Goal: Task Accomplishment & Management: Use online tool/utility

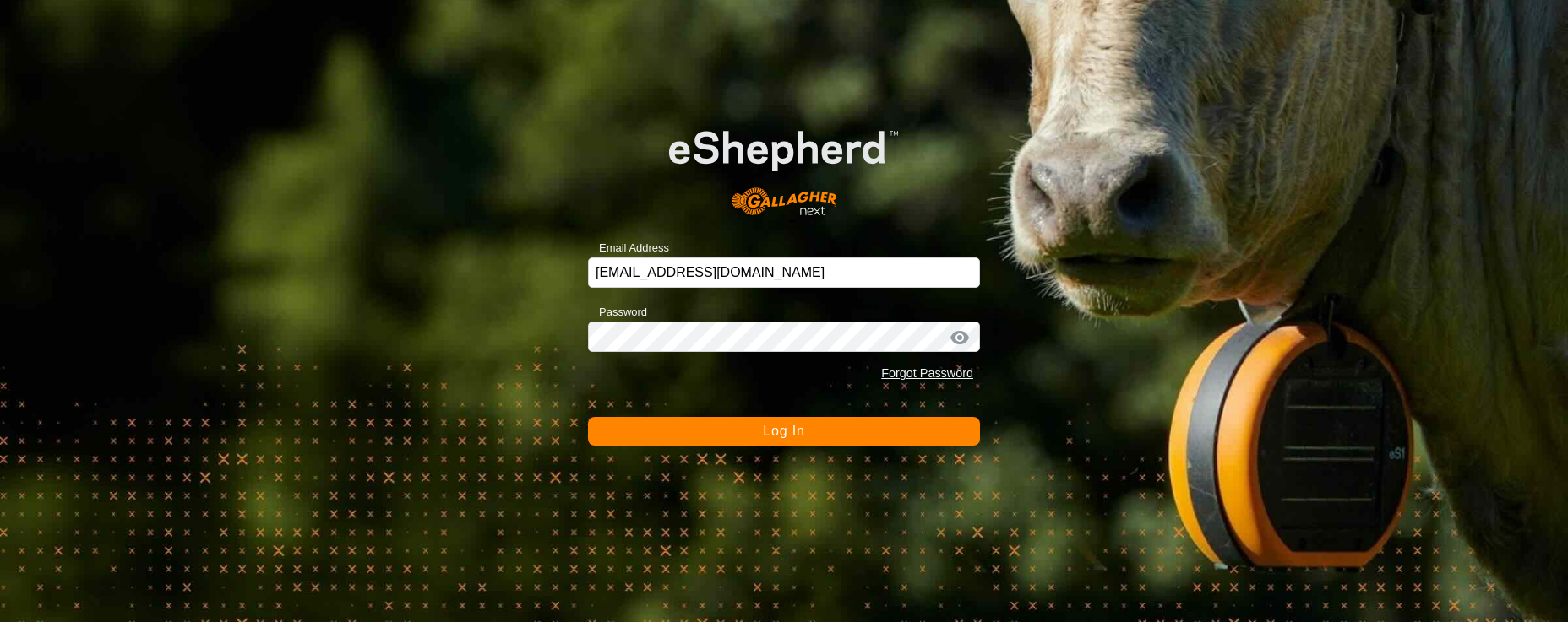
click at [821, 429] on button "Log In" at bounding box center [783, 431] width 392 height 28
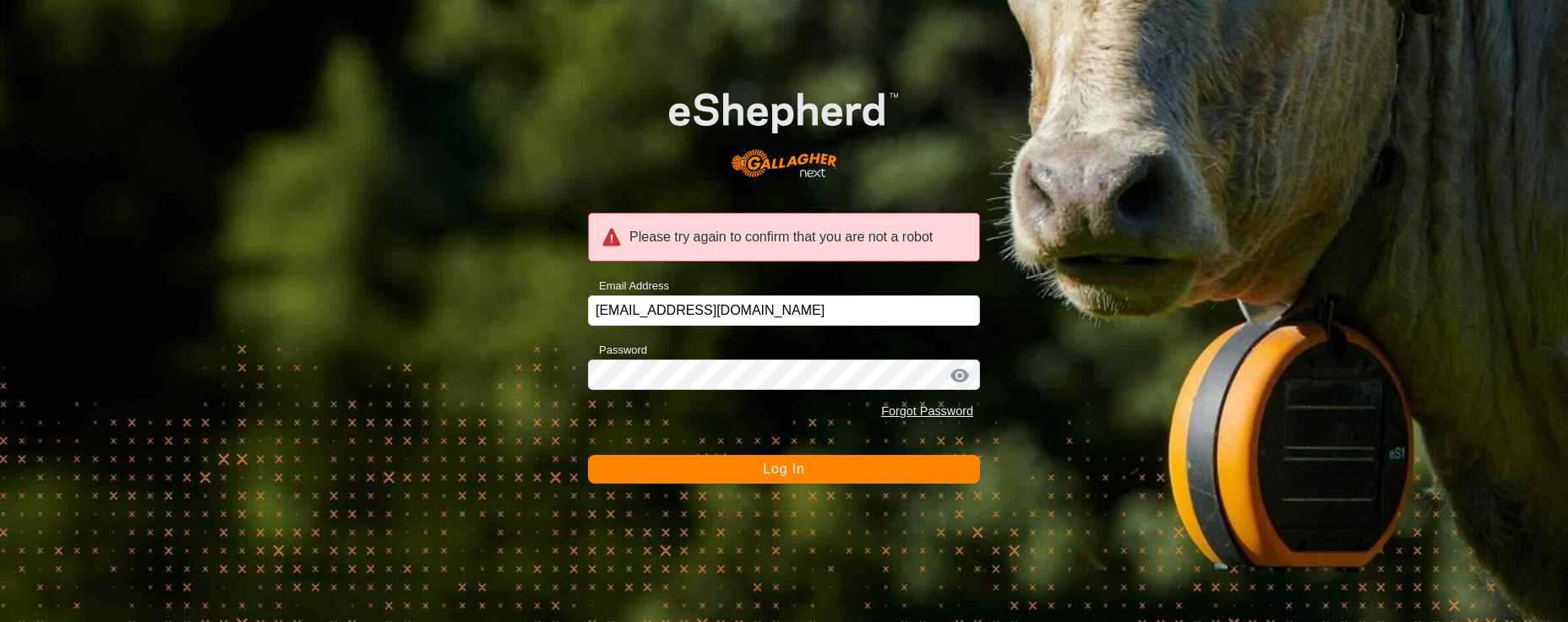
click at [867, 466] on button "Log In" at bounding box center [783, 469] width 392 height 28
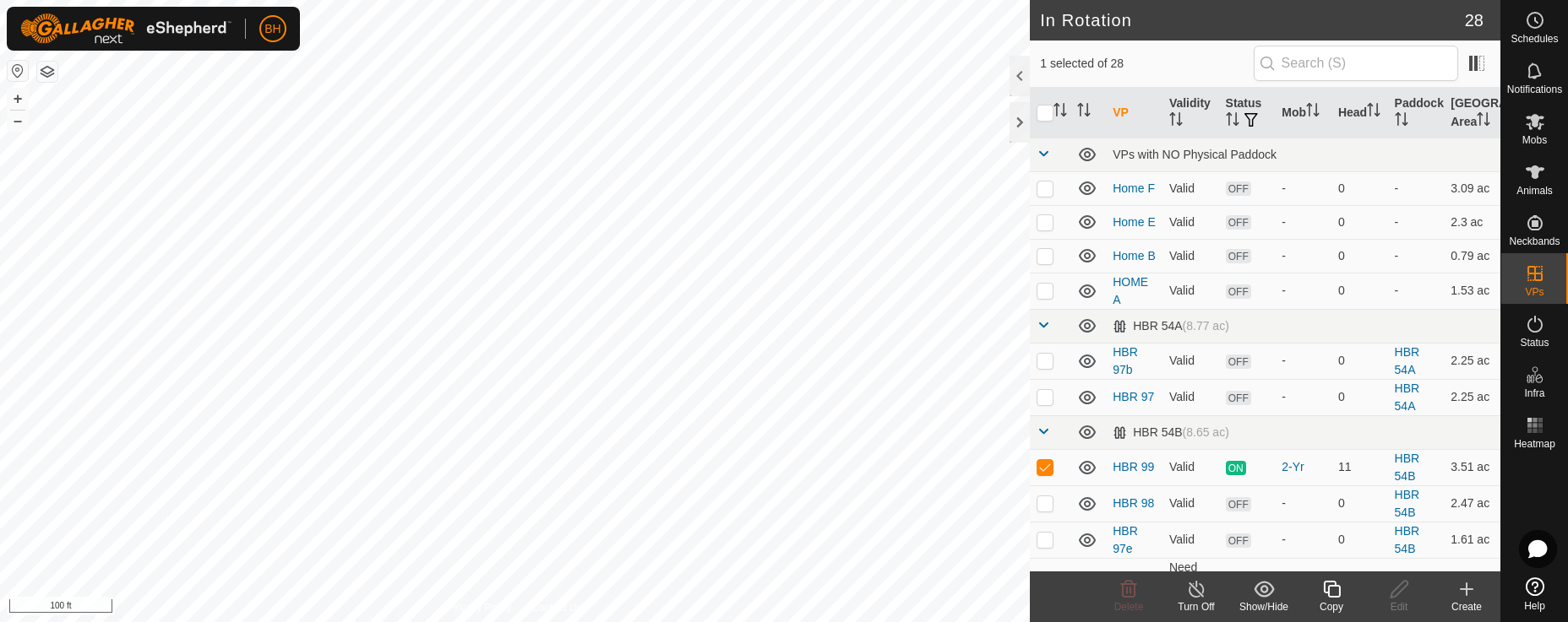
click at [1336, 599] on icon at bounding box center [1332, 589] width 21 height 20
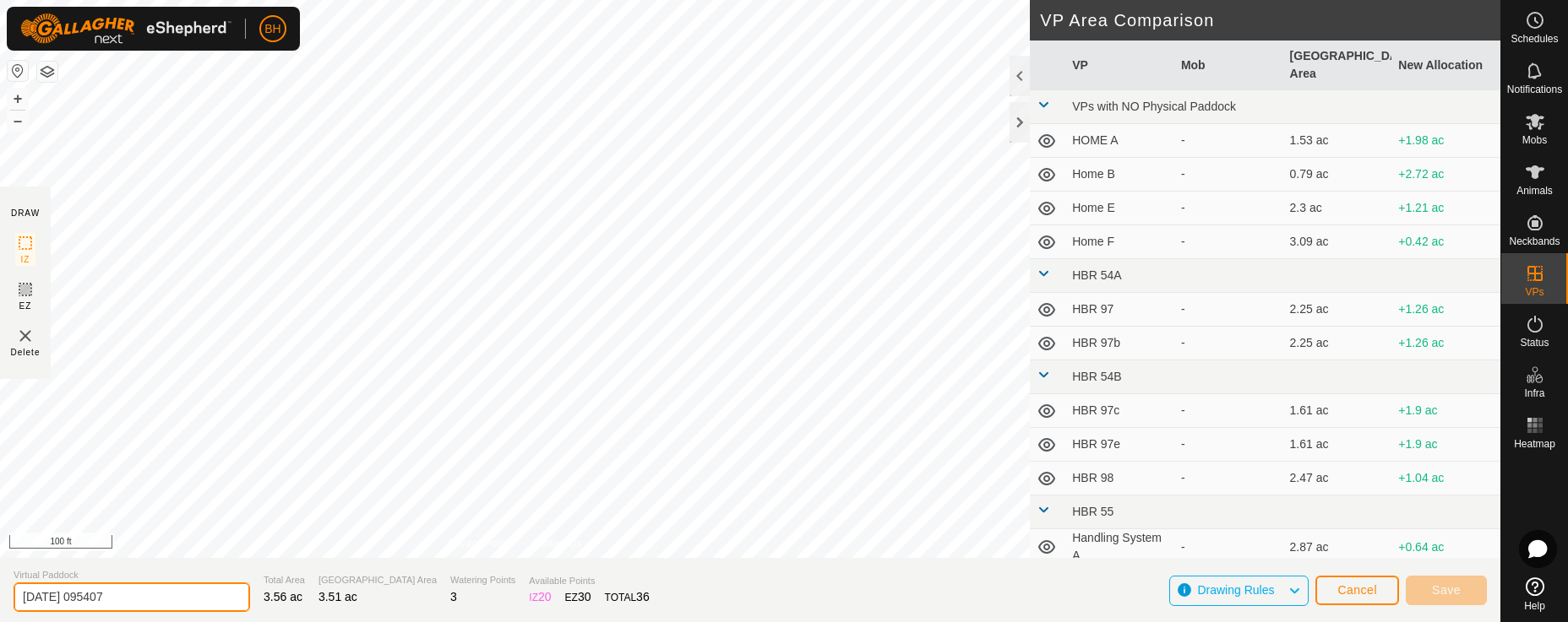
drag, startPoint x: 153, startPoint y: 598, endPoint x: -140, endPoint y: 617, distance: 293.6
click at [0, 617] on html "BH Schedules Notifications Mobs Animals Neckbands VPs Status Infra Heatmap Help…" at bounding box center [784, 311] width 1568 height 622
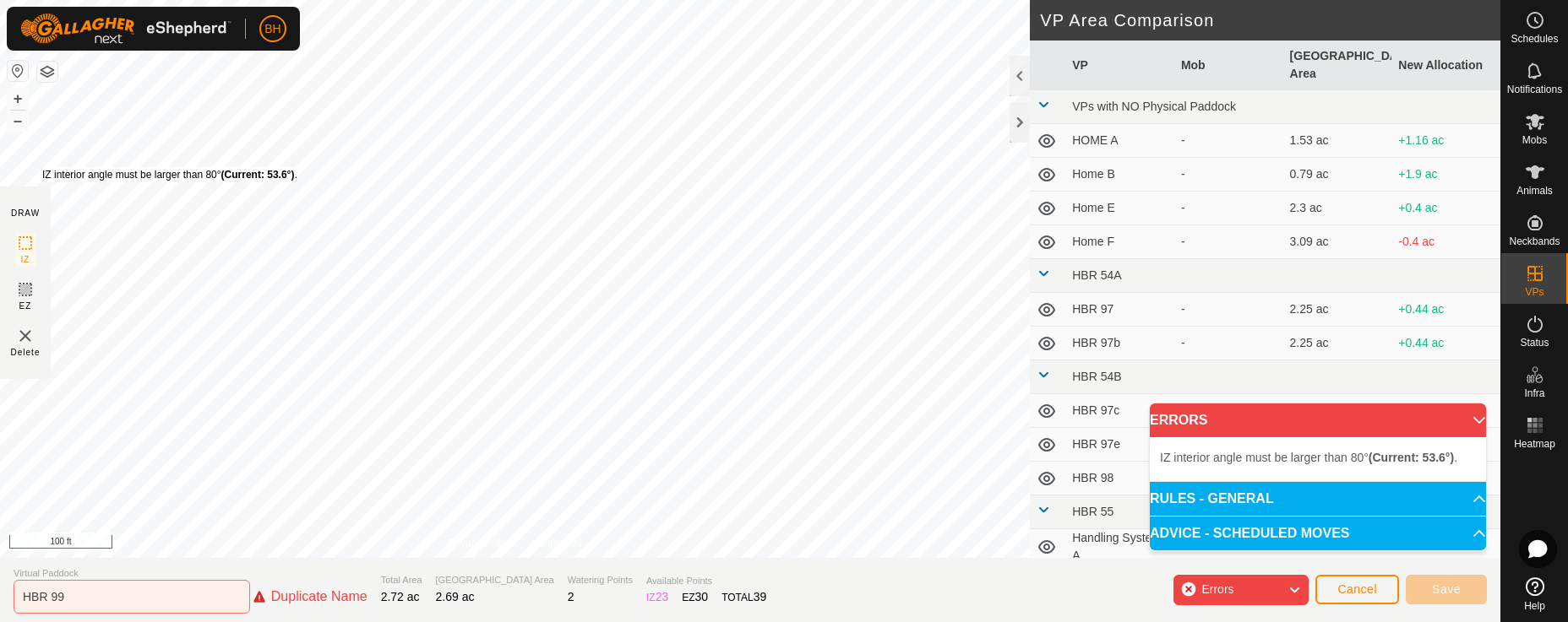
click at [46, 167] on div "IZ interior angle must be larger than 80° (Current: 53.6°) ." at bounding box center [170, 174] width 255 height 15
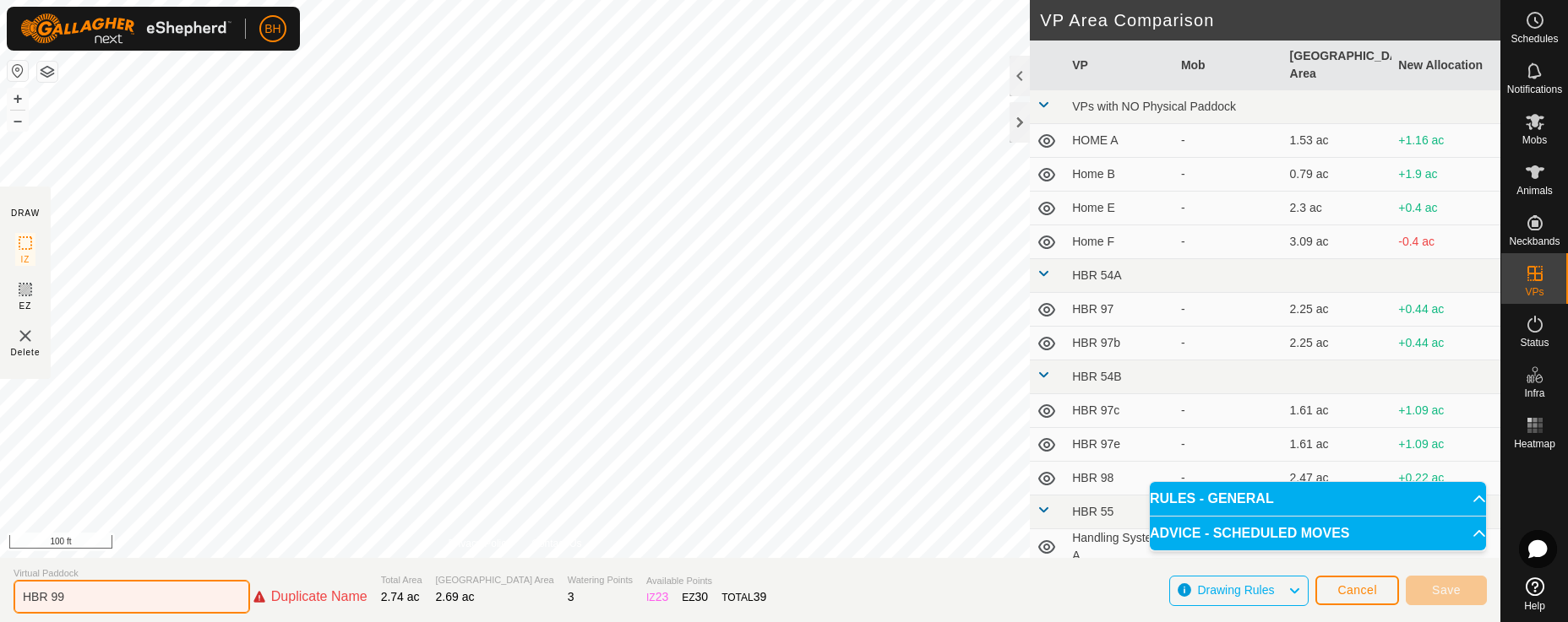
click at [105, 603] on input "HBR 99" at bounding box center [132, 597] width 237 height 34
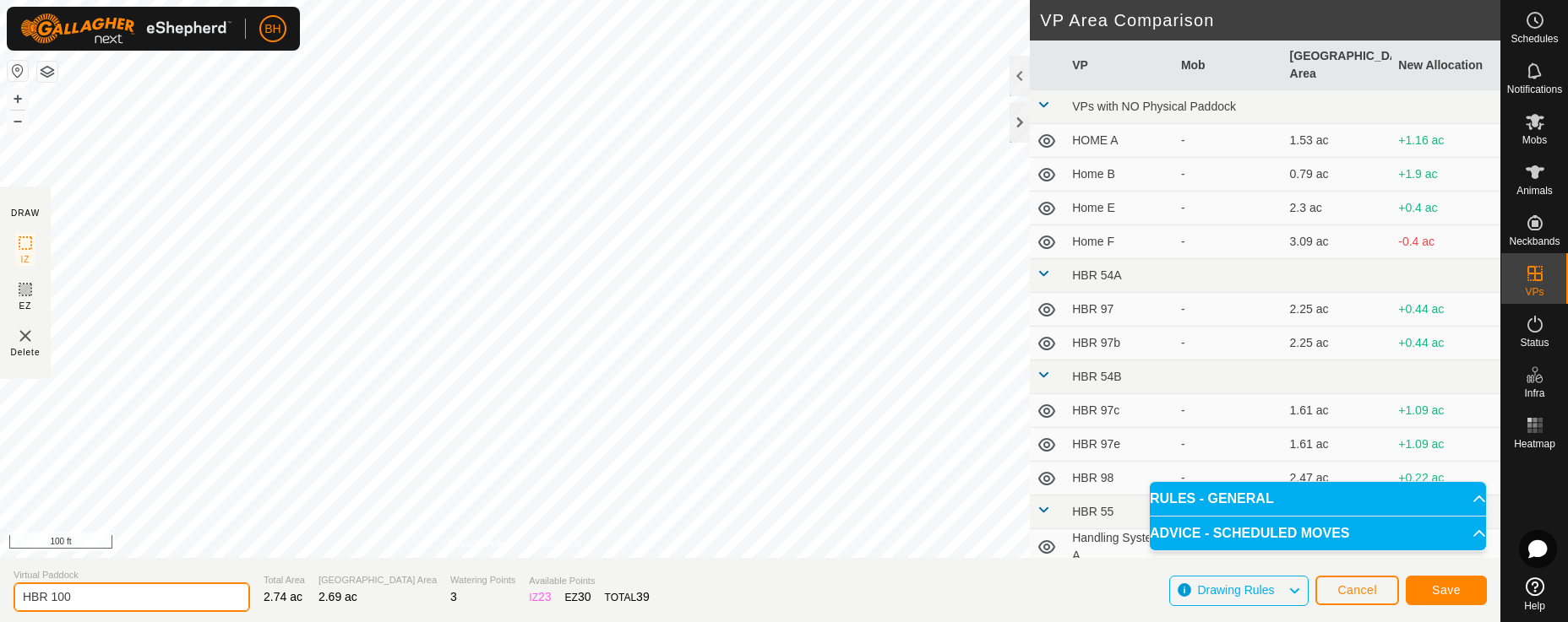
type input "HBR 100"
click at [1475, 599] on button "Save" at bounding box center [1446, 590] width 81 height 29
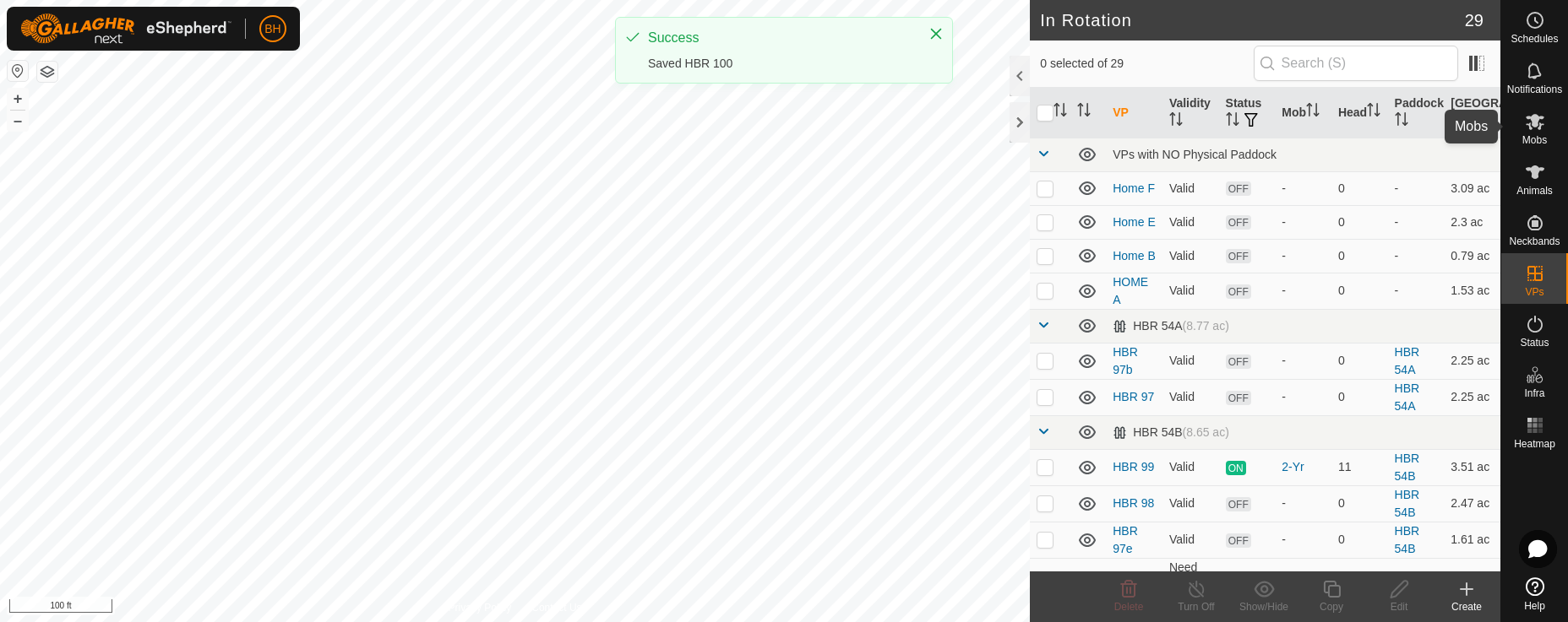
click at [1541, 133] on es-mob-svg-icon at bounding box center [1534, 121] width 30 height 27
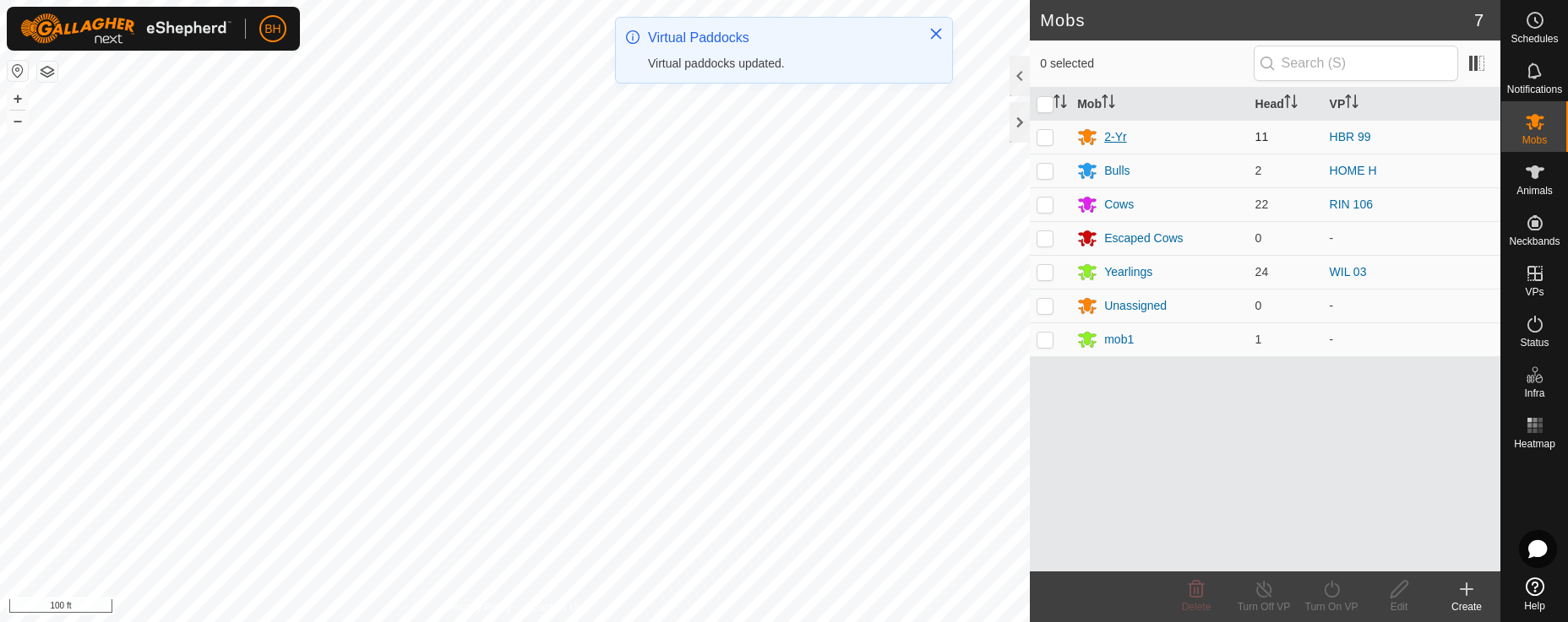
click at [1112, 136] on div "2-Yr" at bounding box center [1115, 137] width 22 height 18
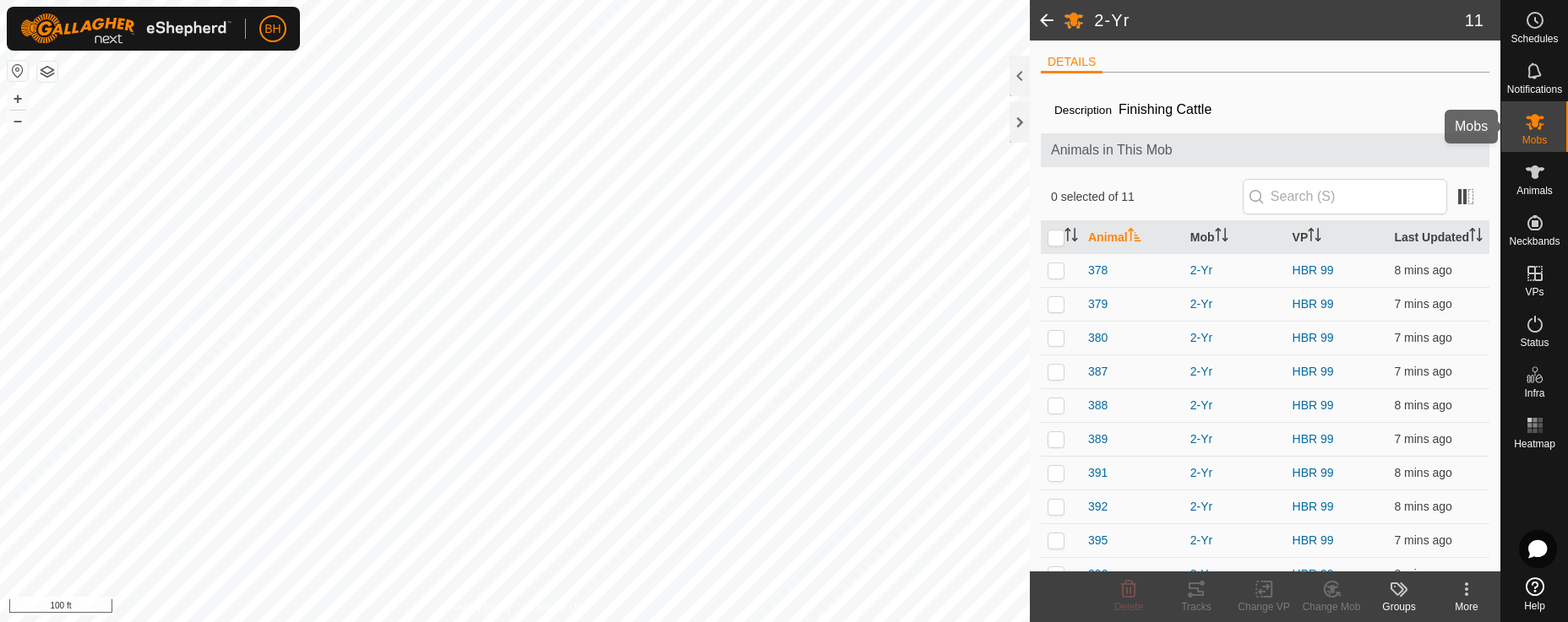
click at [1519, 124] on es-mob-svg-icon at bounding box center [1534, 121] width 30 height 27
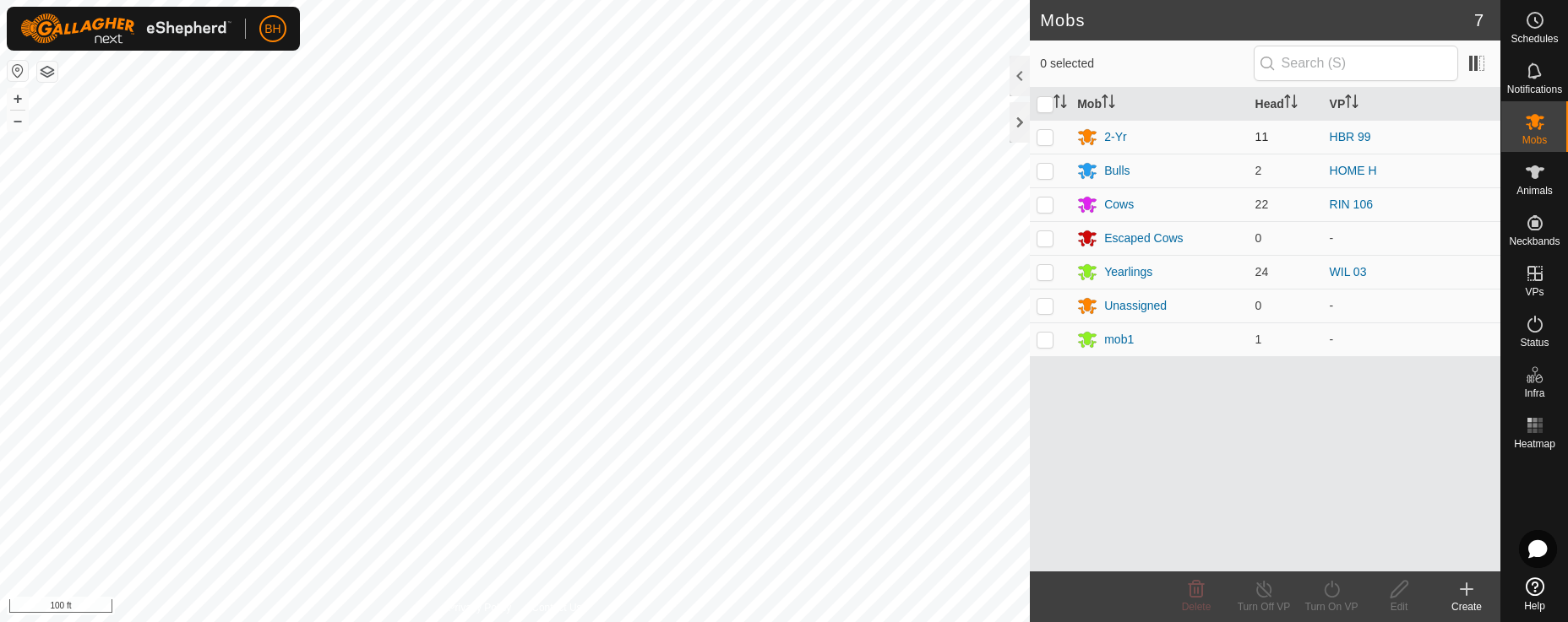
click at [1049, 133] on p-checkbox at bounding box center [1045, 136] width 17 height 13
checkbox input "true"
click at [1342, 588] on icon at bounding box center [1332, 589] width 21 height 20
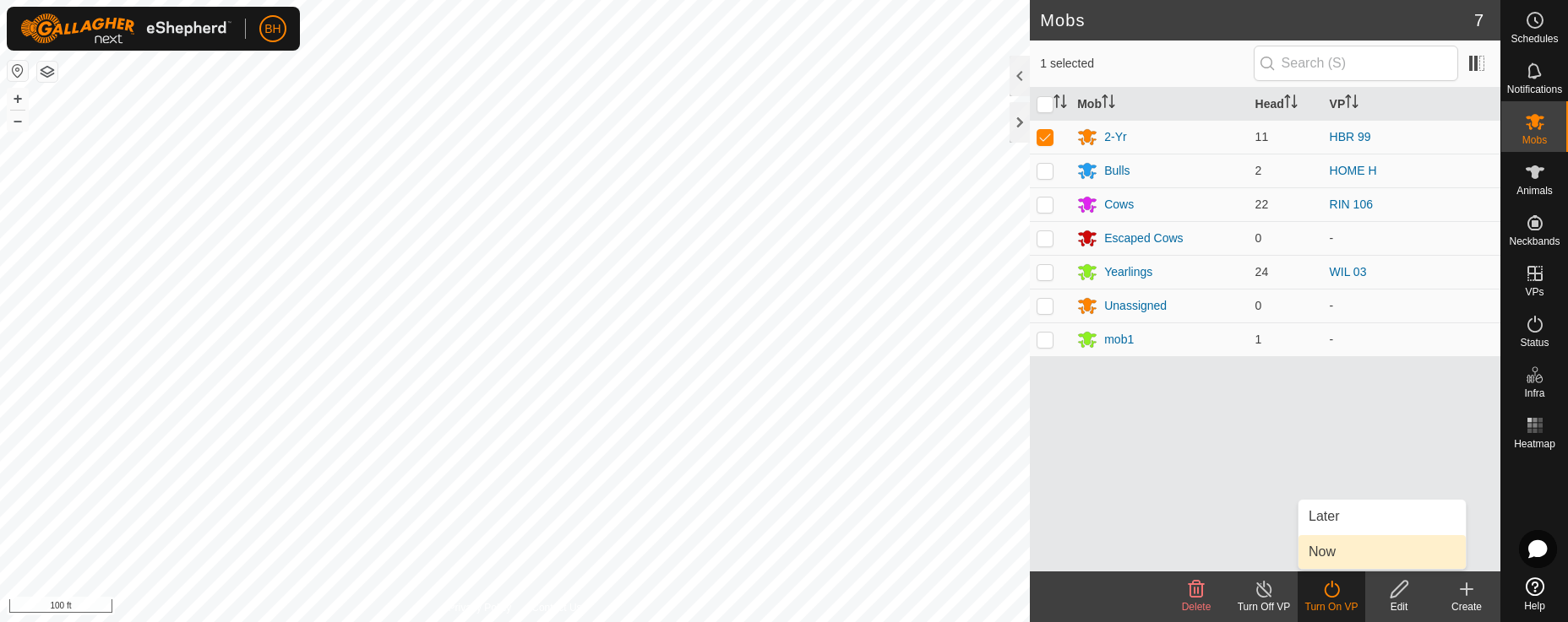
click at [1332, 549] on link "Now" at bounding box center [1382, 552] width 167 height 34
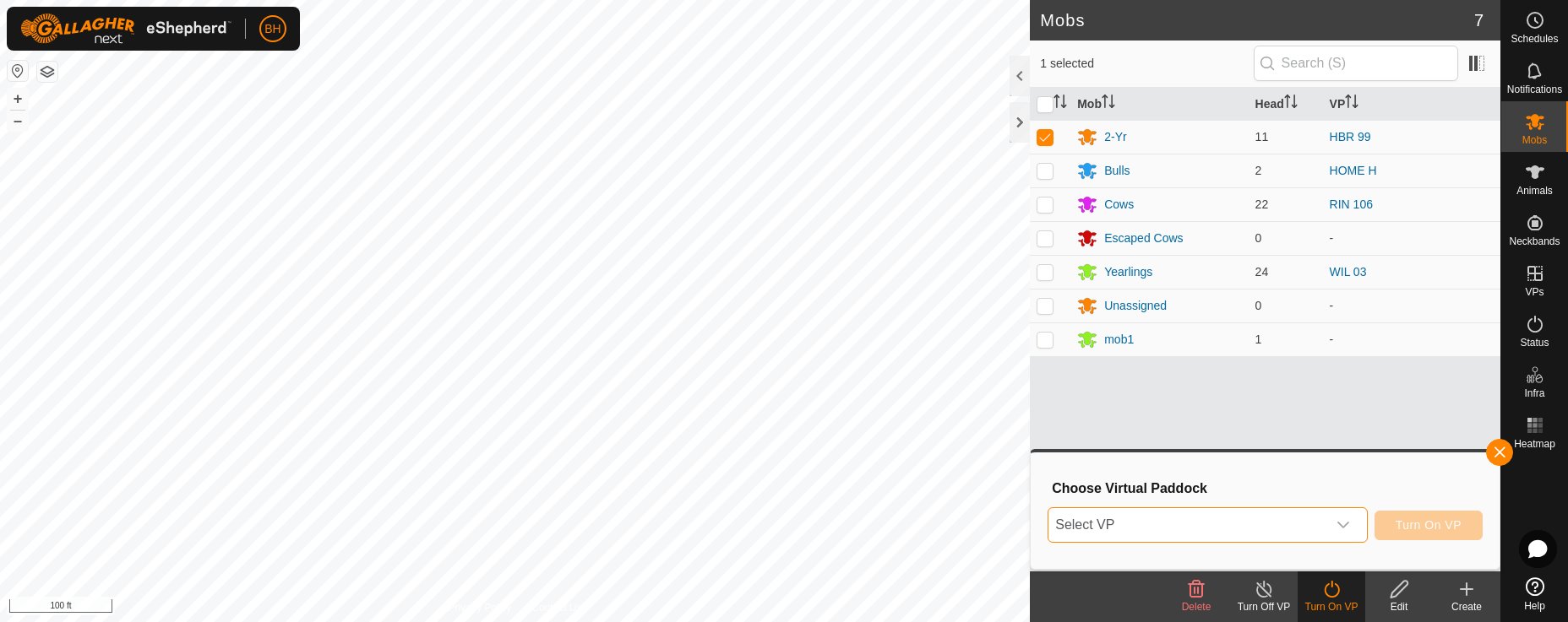
click at [1295, 515] on span "Select VP" at bounding box center [1186, 525] width 277 height 34
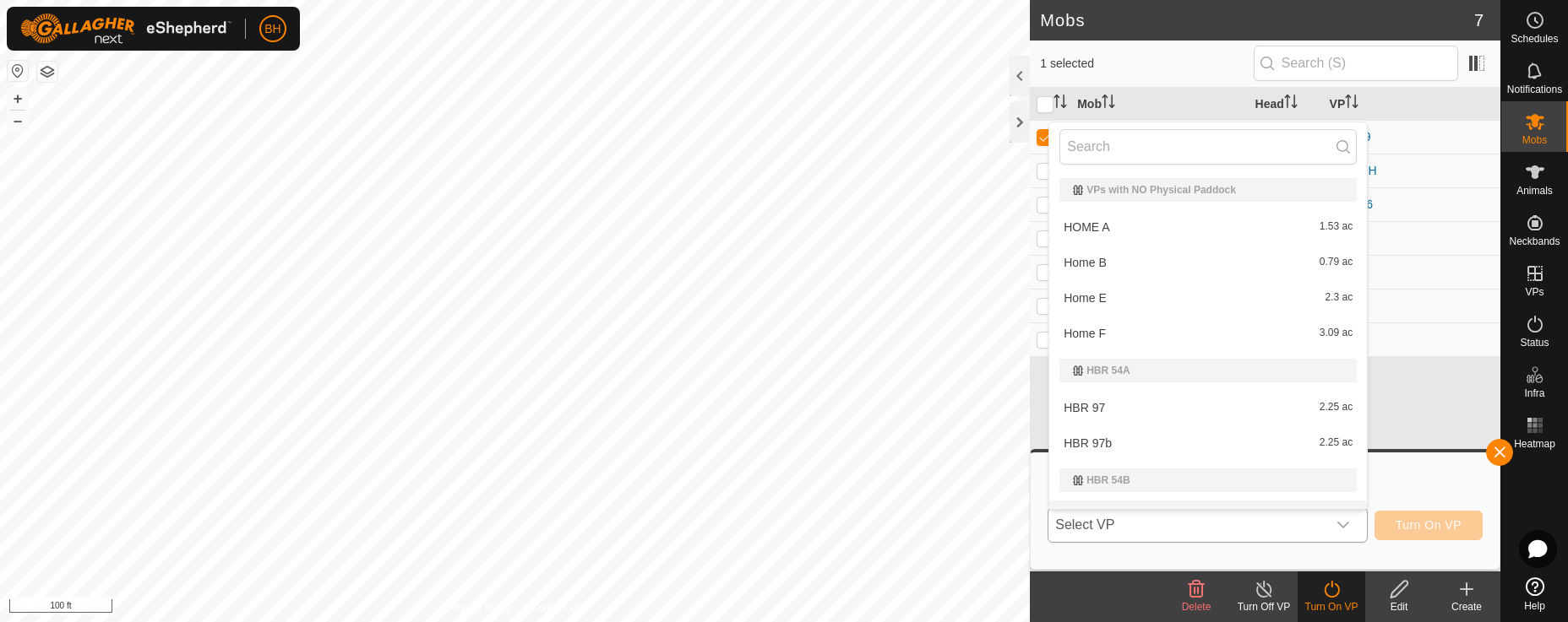
scroll to position [26, 0]
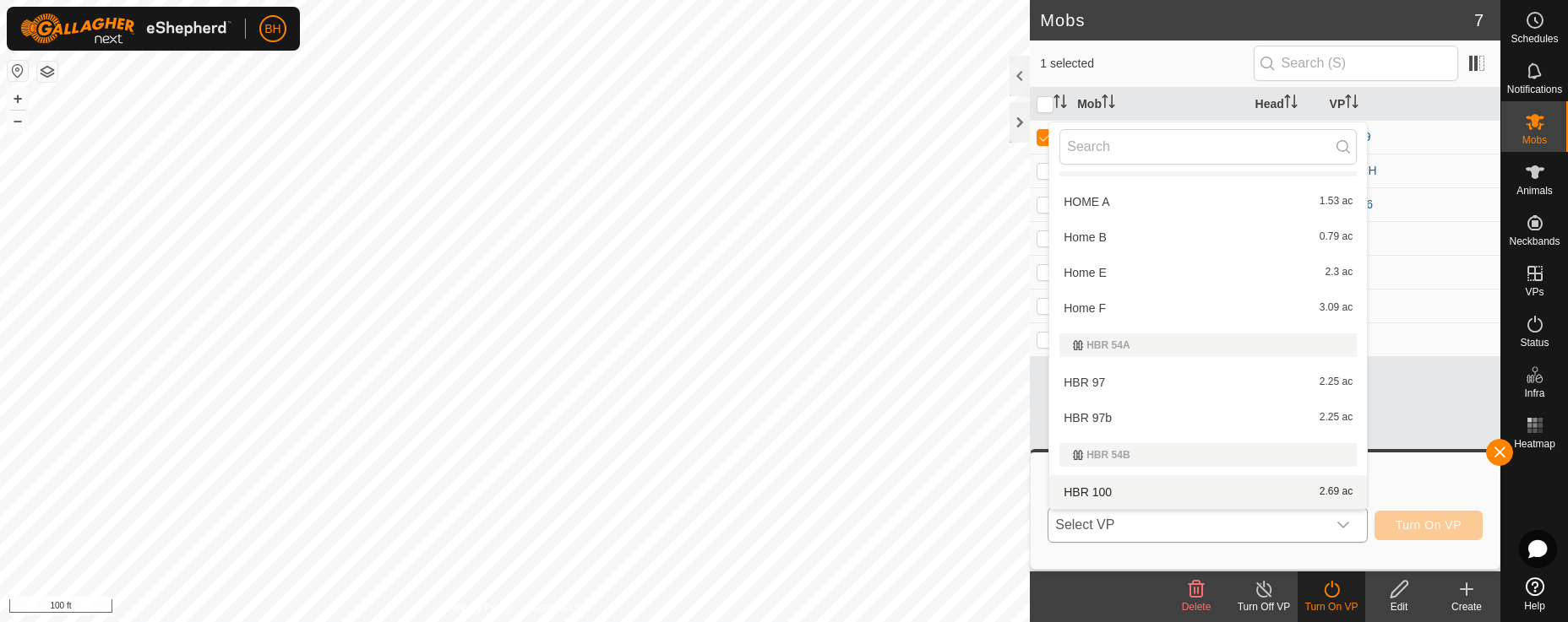
click at [1213, 502] on li "HBR 100 2.69 ac" at bounding box center [1207, 492] width 317 height 34
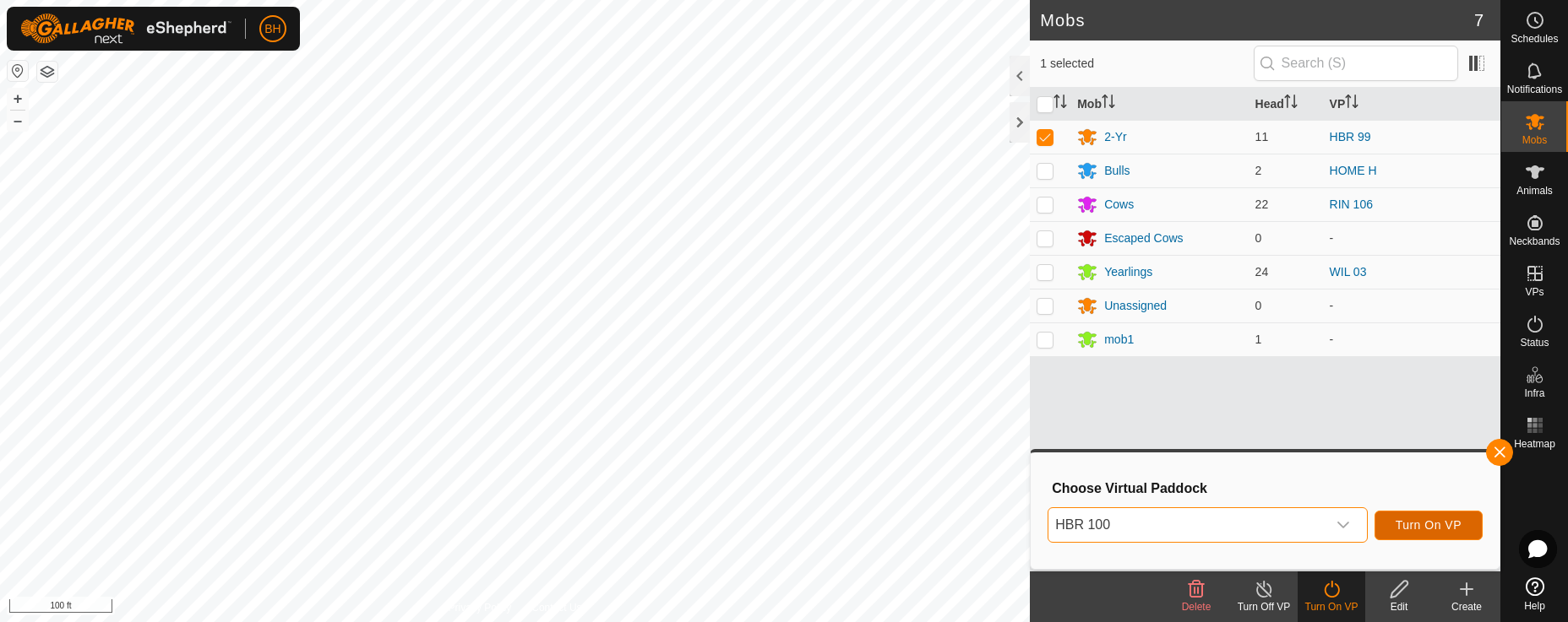
click at [1437, 530] on span "Turn On VP" at bounding box center [1428, 525] width 66 height 13
